Goal: Task Accomplishment & Management: Use online tool/utility

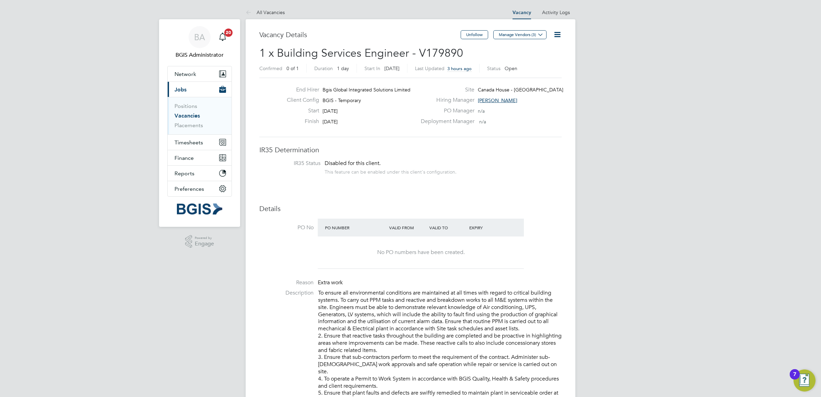
scroll to position [20, 48]
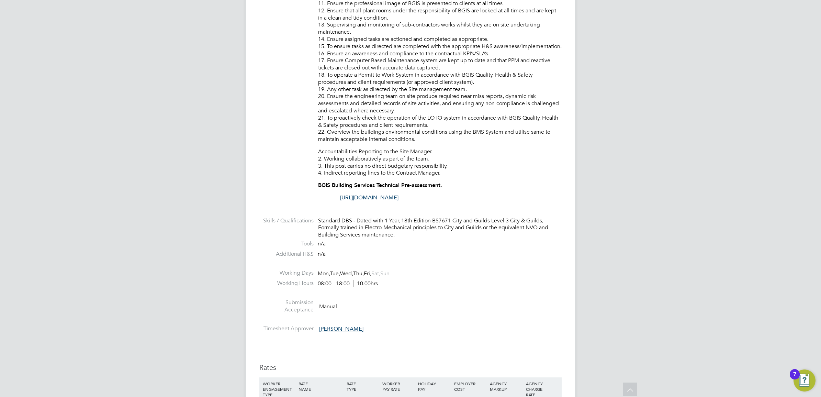
scroll to position [465, 0]
